Goal: Task Accomplishment & Management: Complete application form

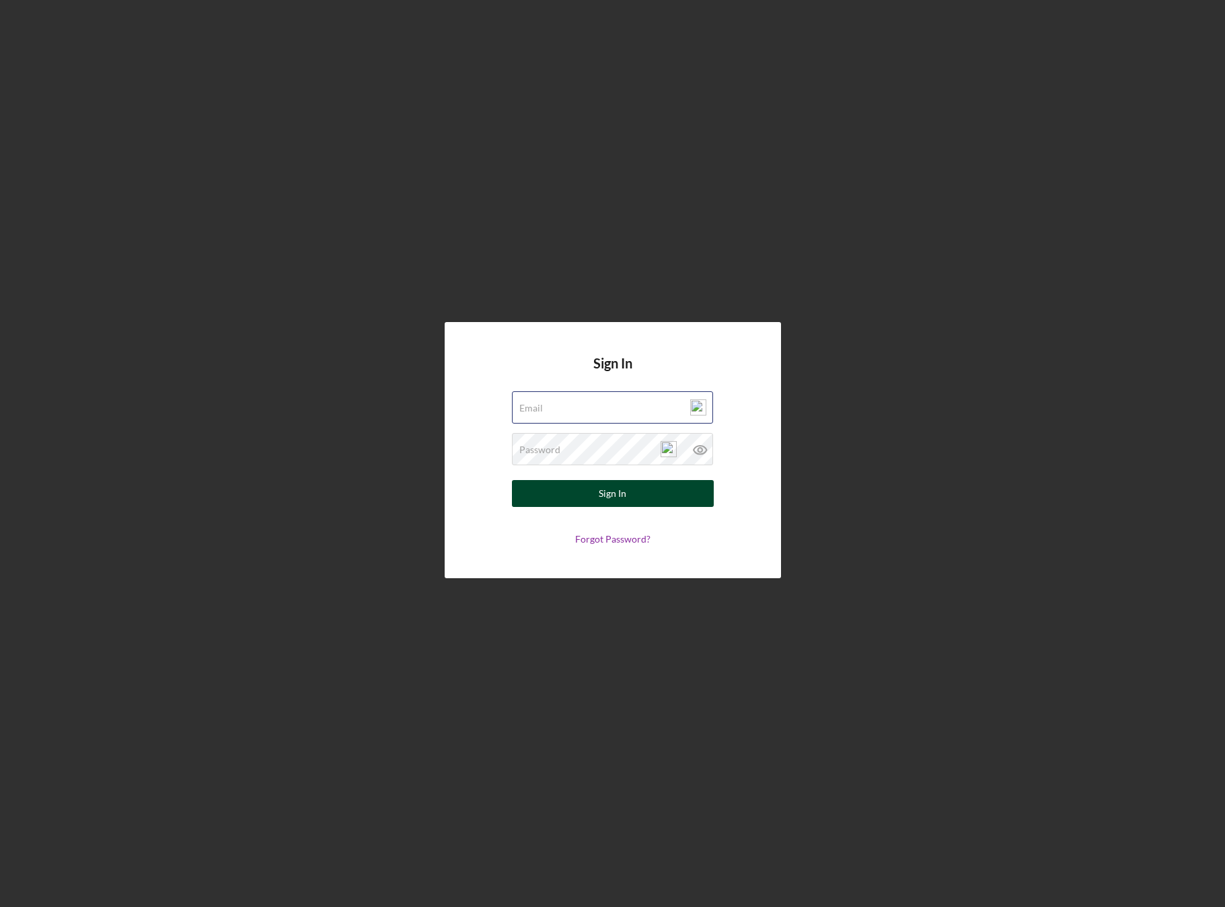
type input "[PERSON_NAME][EMAIL_ADDRESS][DOMAIN_NAME]"
click at [623, 500] on div "Sign In" at bounding box center [612, 493] width 28 height 27
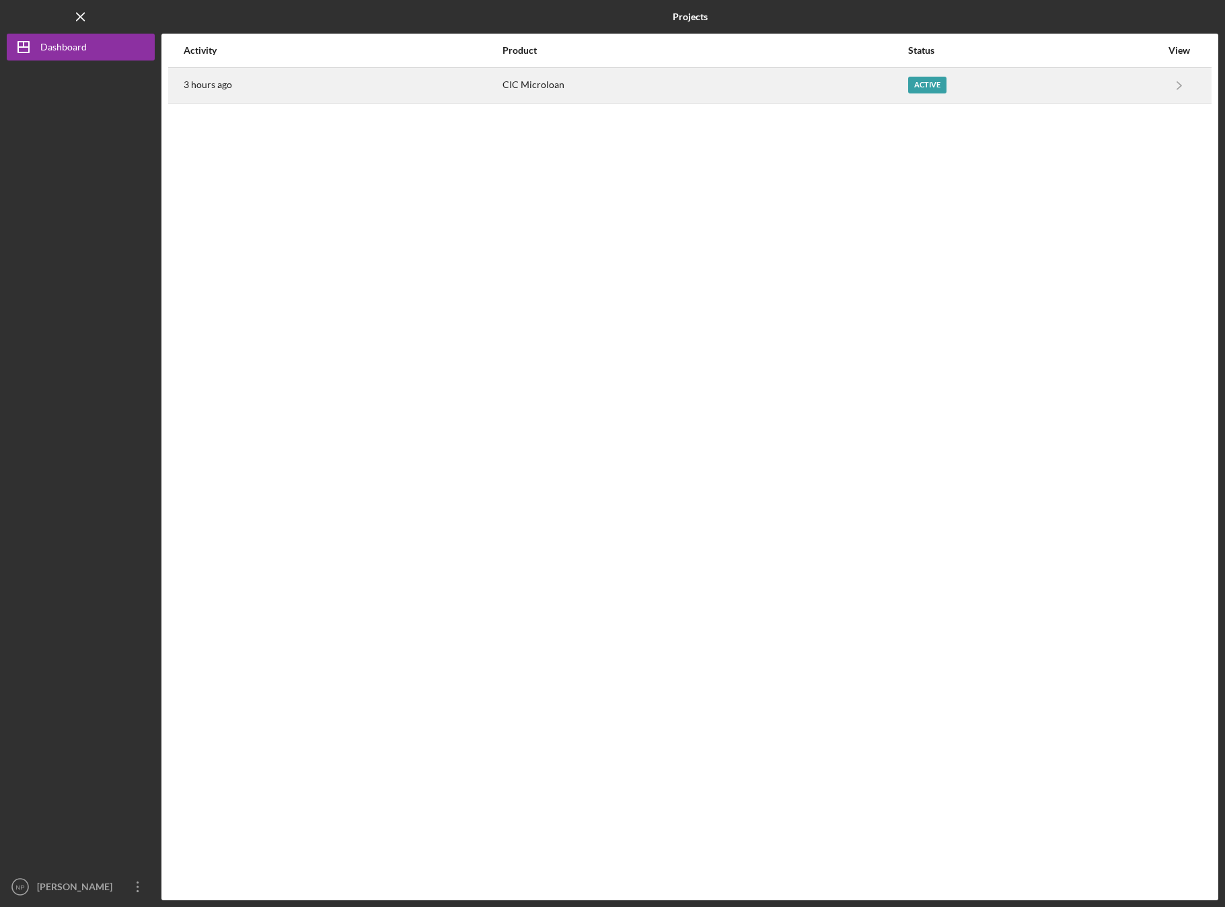
click at [933, 85] on div "Active" at bounding box center [927, 85] width 38 height 17
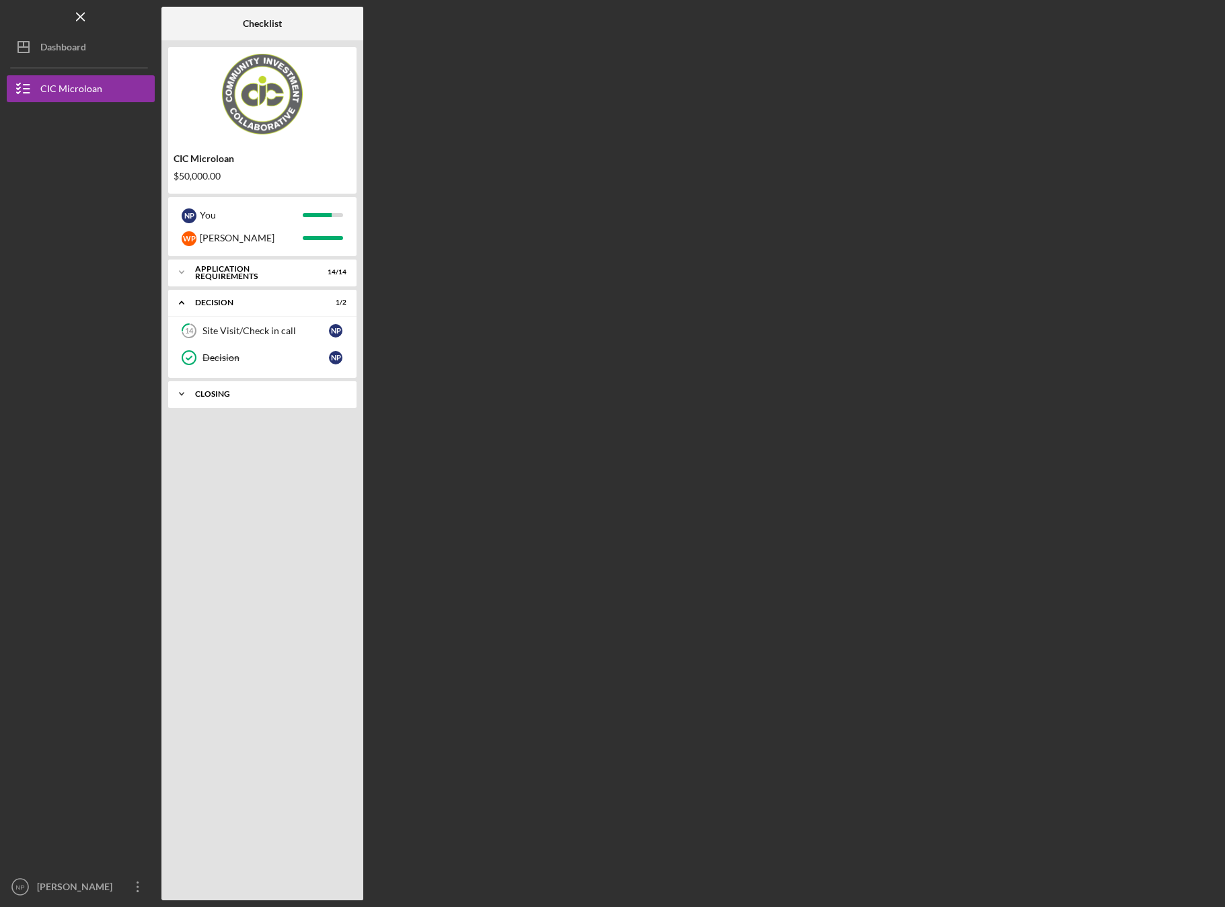
click at [185, 392] on icon "Icon/Expander" at bounding box center [181, 394] width 27 height 27
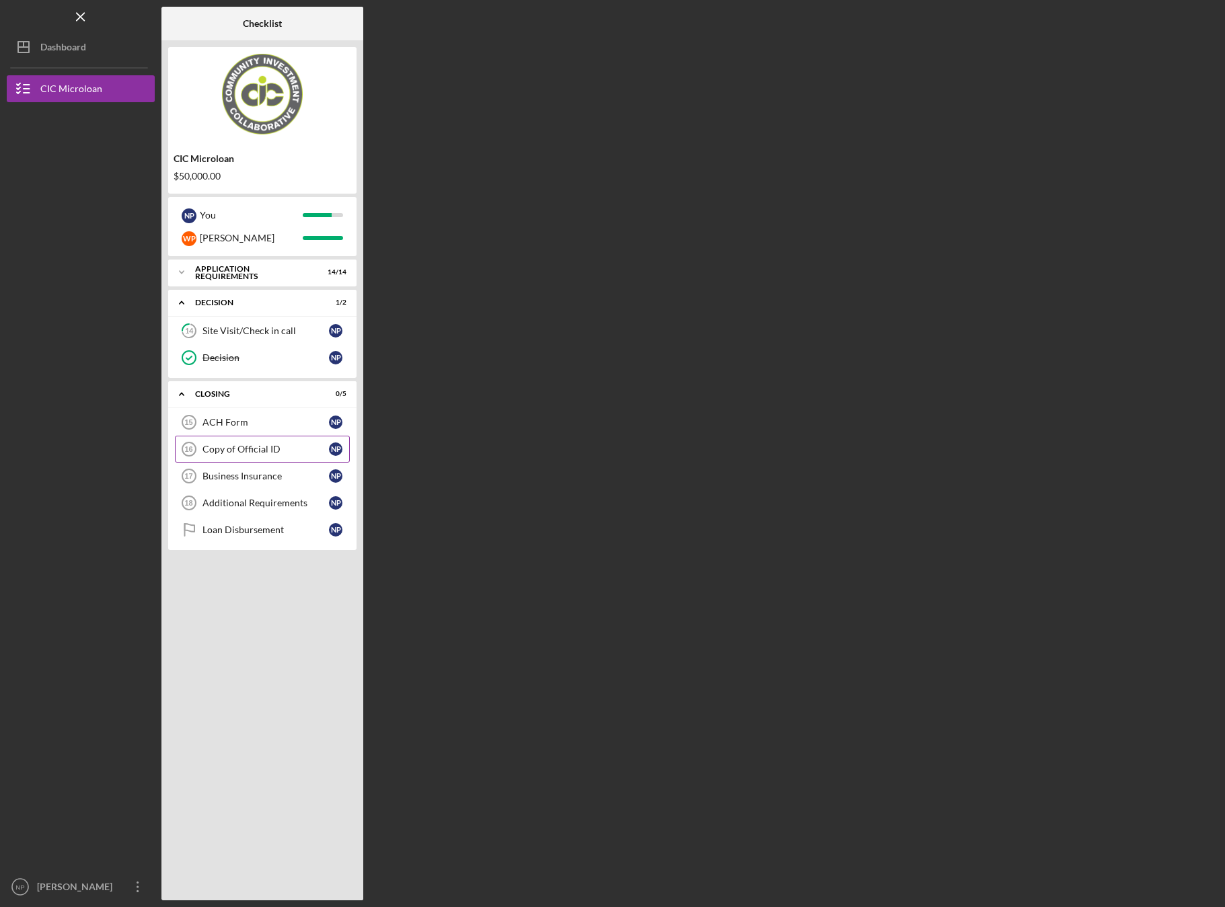
click at [239, 453] on div "Copy of Official ID" at bounding box center [265, 449] width 126 height 11
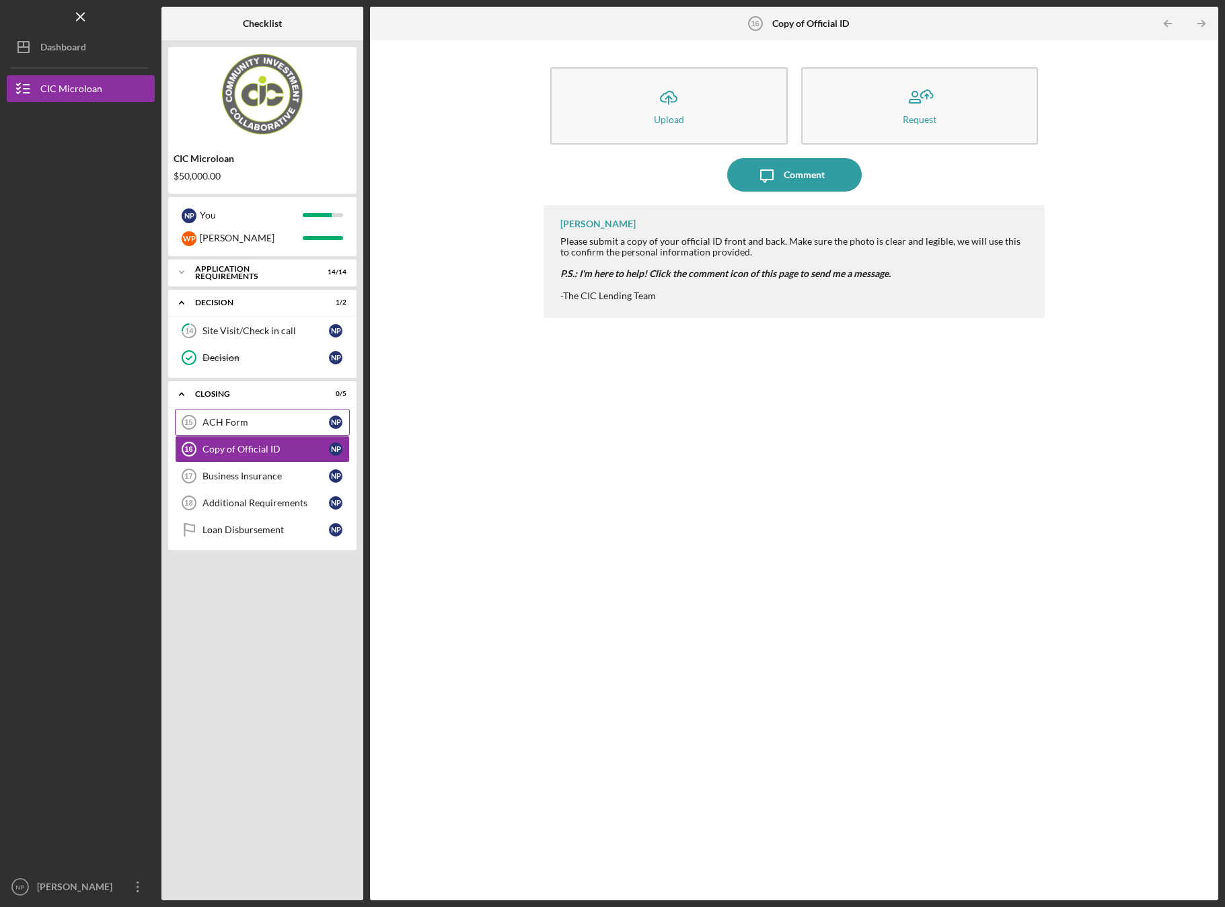
click at [227, 424] on div "ACH Form" at bounding box center [265, 422] width 126 height 11
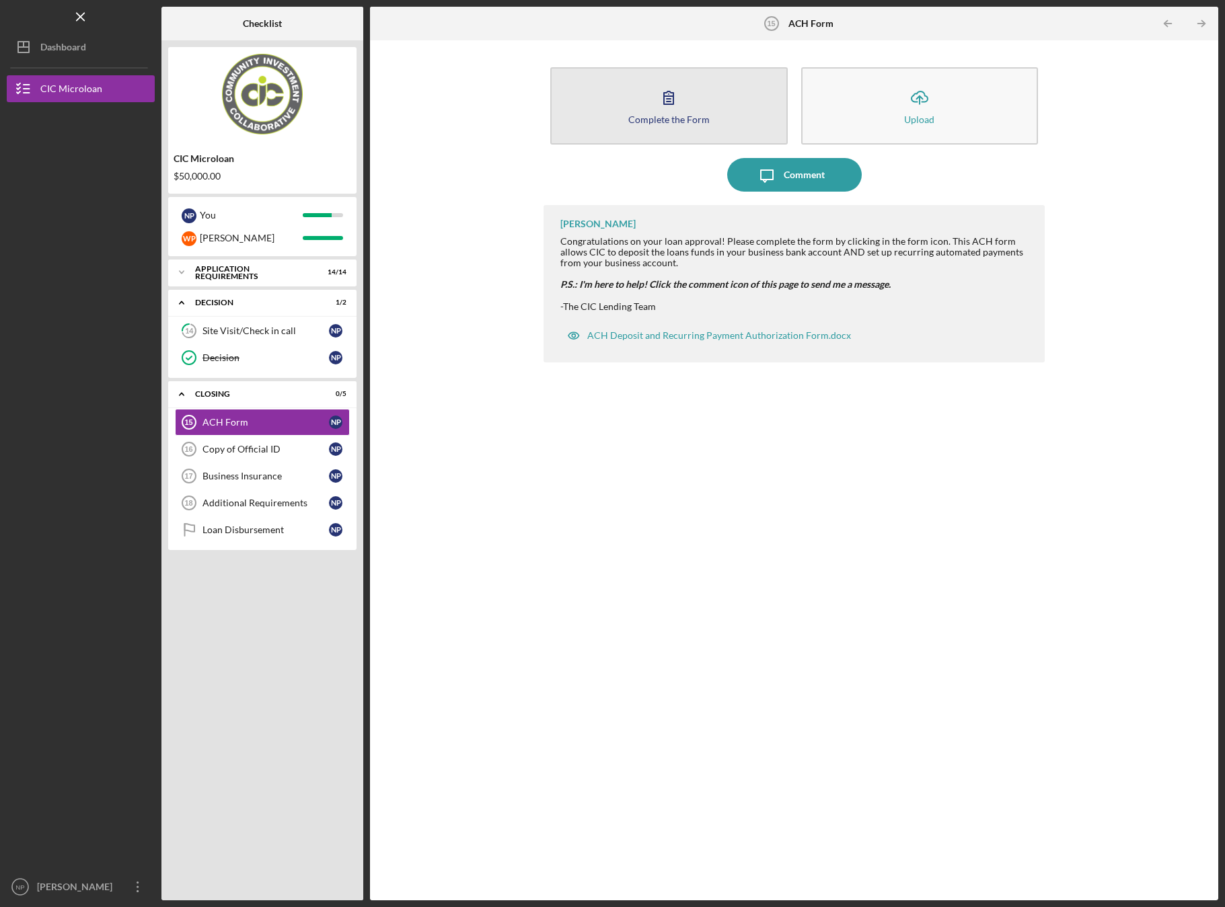
click at [670, 118] on div "Complete the Form" at bounding box center [668, 119] width 81 height 10
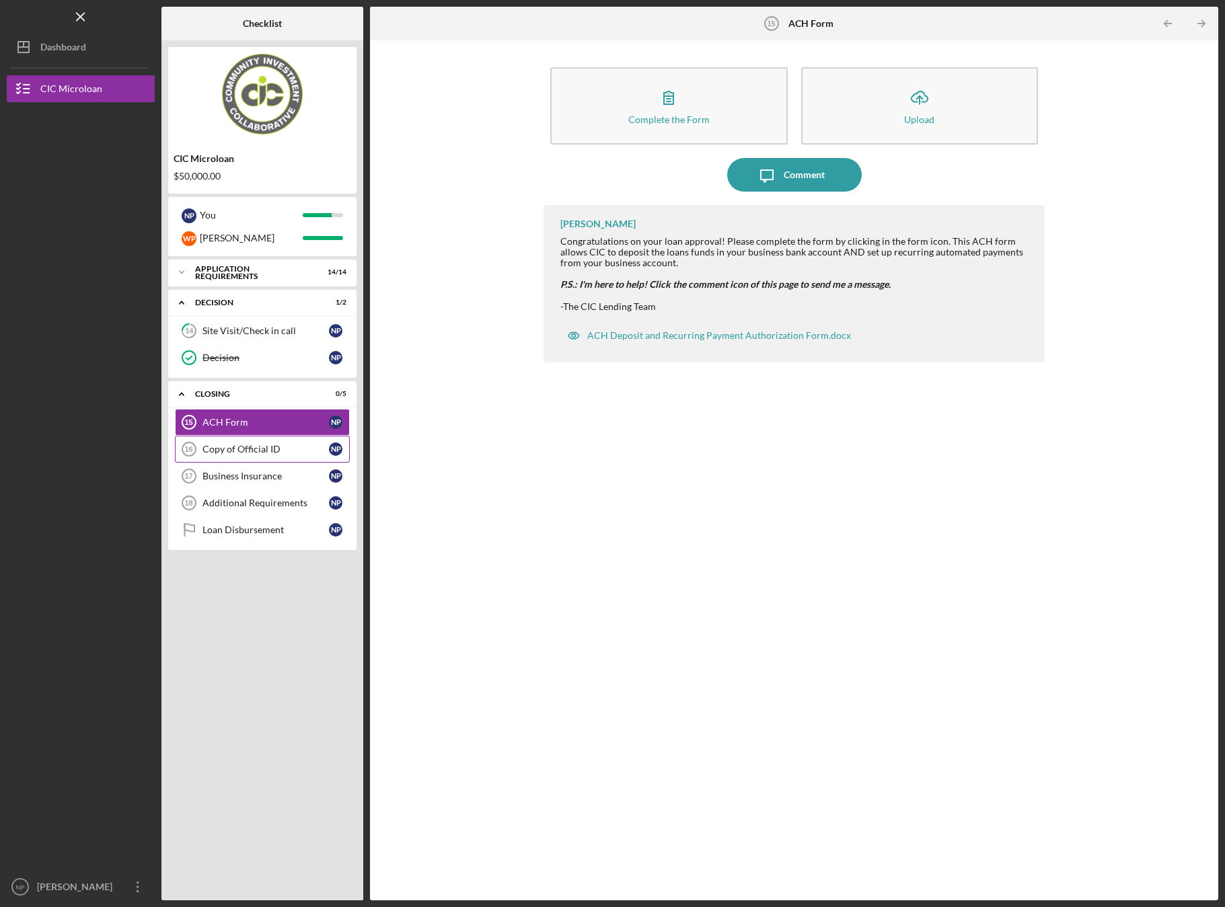
click at [270, 448] on div "Copy of Official ID" at bounding box center [265, 449] width 126 height 11
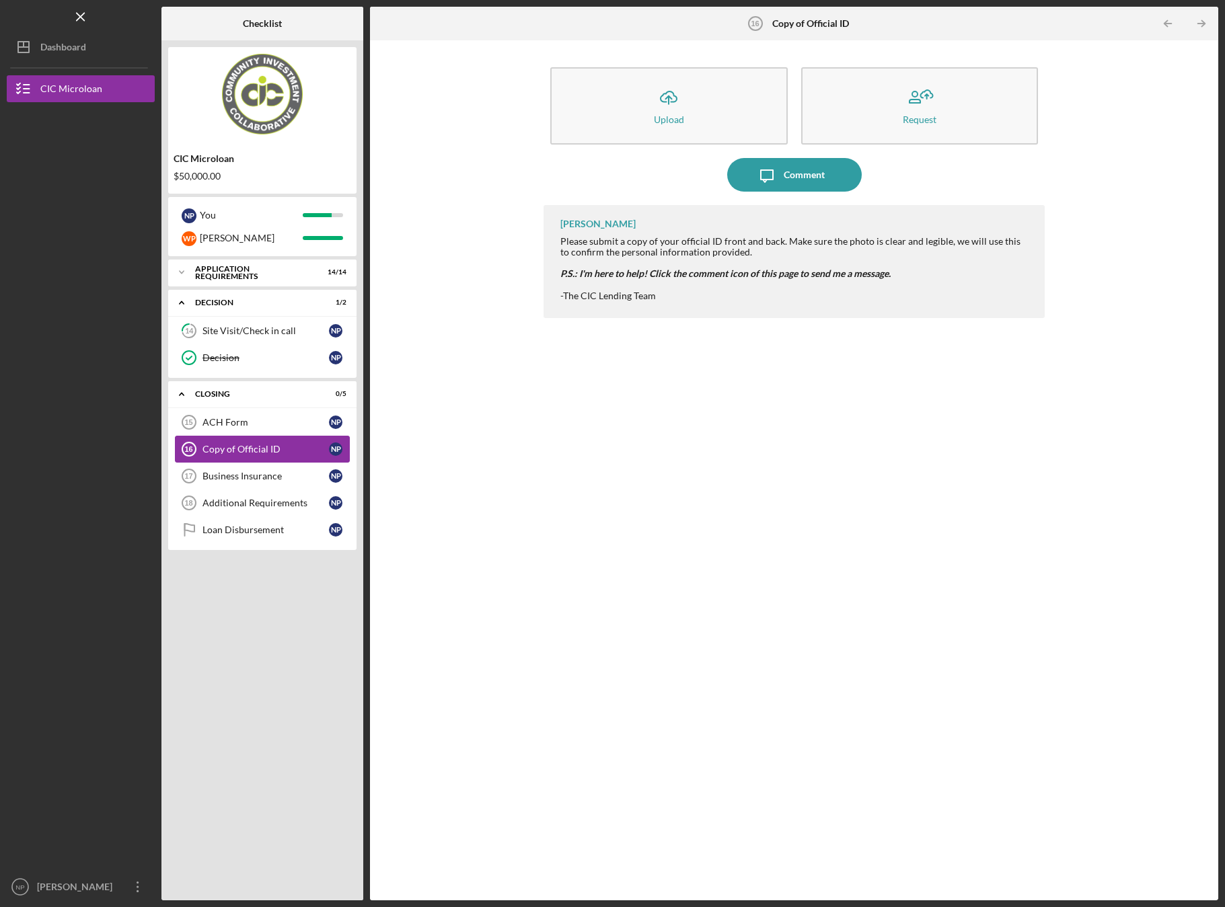
click at [274, 451] on div "Copy of Official ID" at bounding box center [265, 449] width 126 height 11
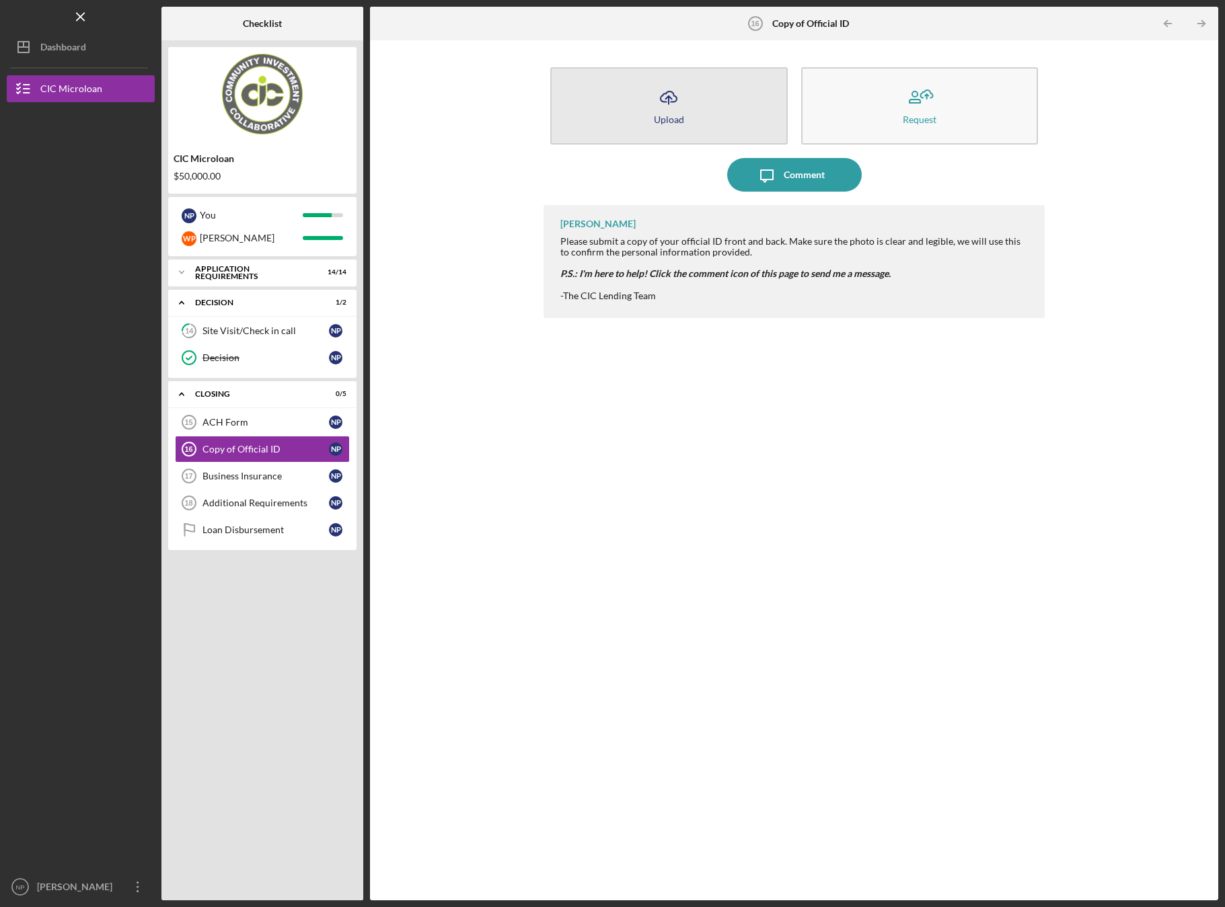
click at [673, 116] on div "Upload" at bounding box center [669, 119] width 30 height 10
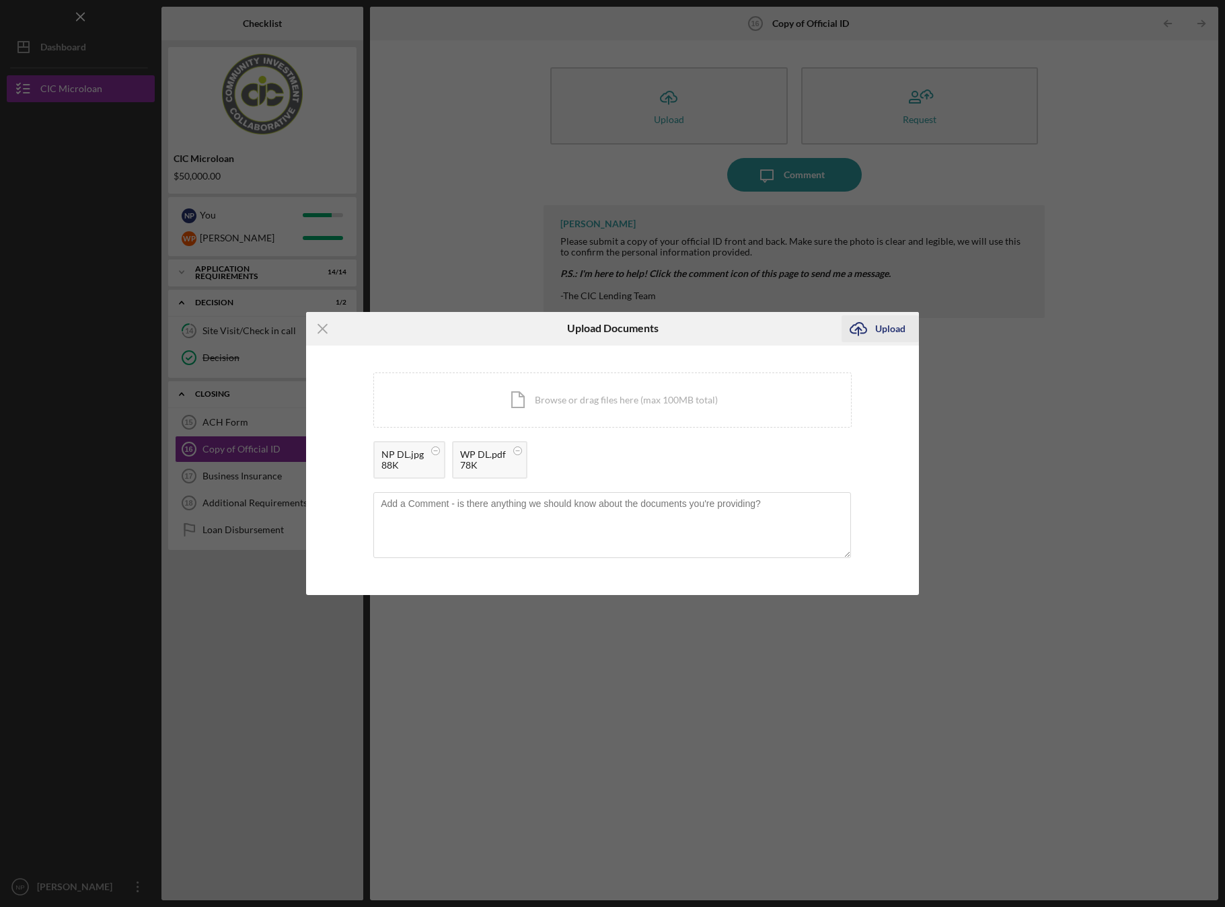
click at [887, 329] on div "Upload" at bounding box center [890, 328] width 30 height 27
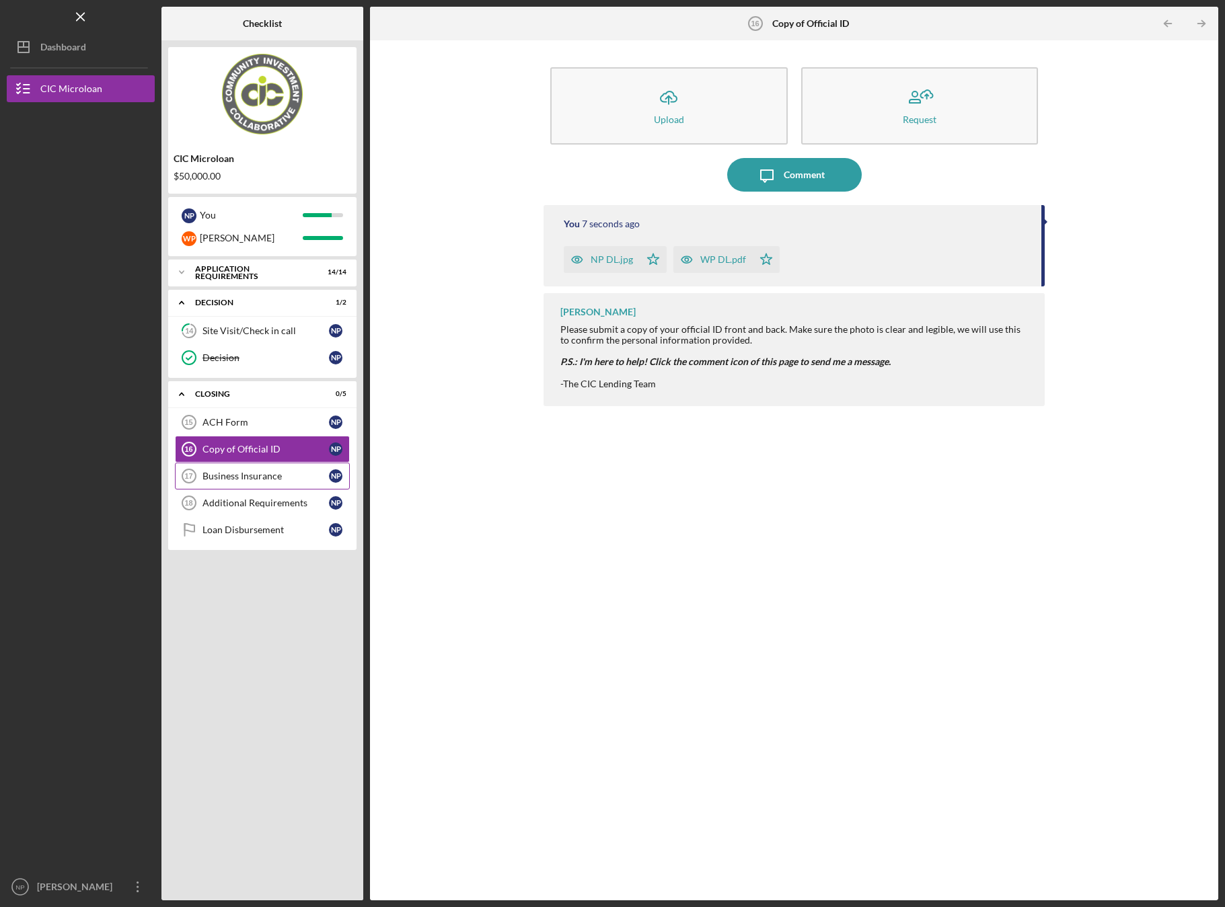
click at [258, 477] on div "Business Insurance" at bounding box center [265, 476] width 126 height 11
